Goal: Information Seeking & Learning: Learn about a topic

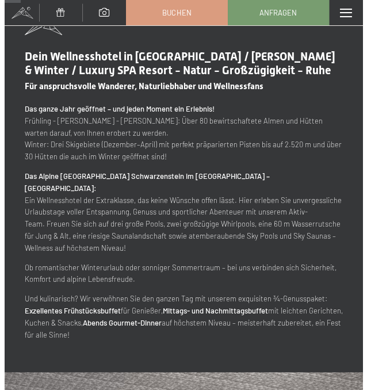
scroll to position [415, 0]
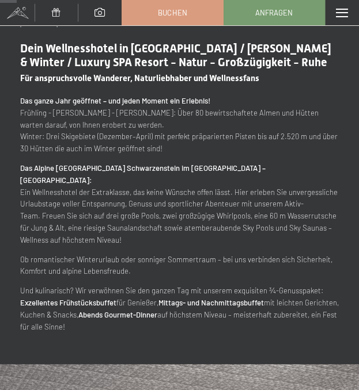
click at [347, 6] on div "Menü" at bounding box center [342, 12] width 34 height 25
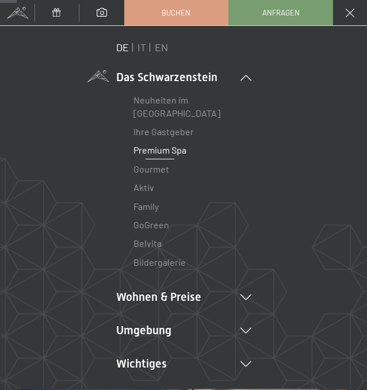
click at [161, 148] on link "Premium Spa" at bounding box center [160, 150] width 53 height 11
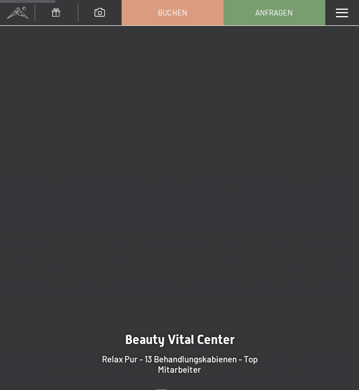
scroll to position [1125, 0]
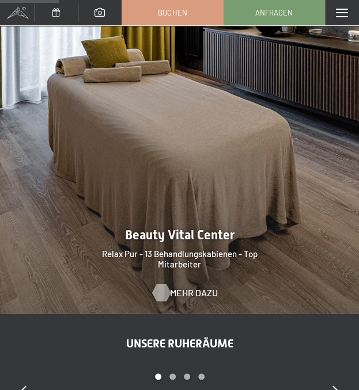
click at [173, 291] on span "Mehr dazu" at bounding box center [194, 293] width 48 height 13
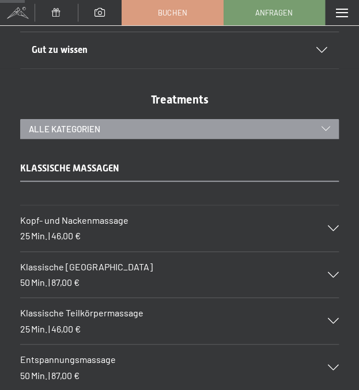
scroll to position [607, 0]
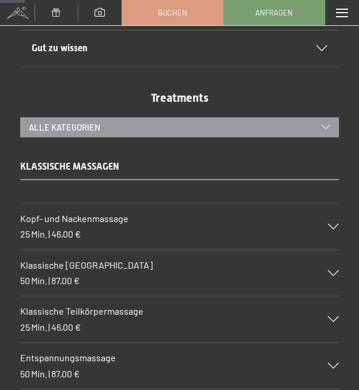
click at [324, 128] on div "alle Kategorien" at bounding box center [179, 127] width 318 height 20
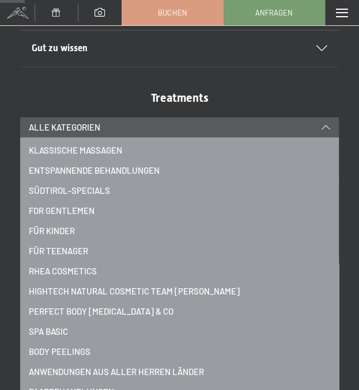
click at [324, 128] on div "alle Kategorien" at bounding box center [179, 127] width 318 height 20
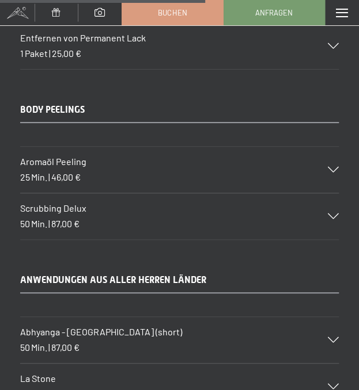
scroll to position [5025, 0]
